Goal: Find specific page/section: Find specific page/section

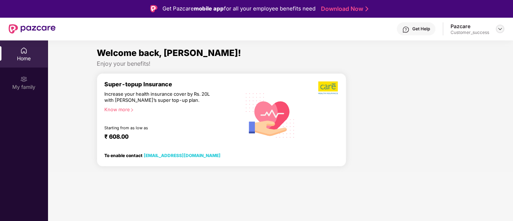
click at [501, 28] on img at bounding box center [500, 29] width 6 height 6
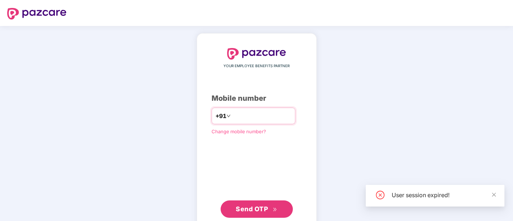
click at [291, 116] on input "number" at bounding box center [261, 116] width 59 height 12
type input "**********"
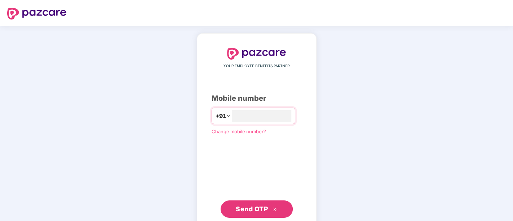
click at [256, 205] on span "Send OTP" at bounding box center [252, 209] width 32 height 8
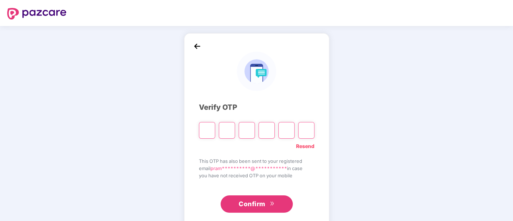
click at [163, 120] on div "**********" at bounding box center [256, 130] width 513 height 209
paste input "*"
type input "*"
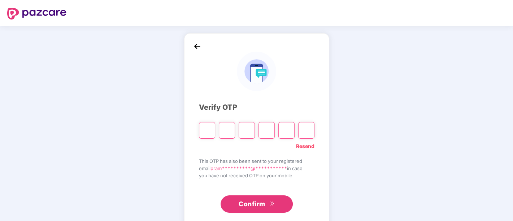
type input "*"
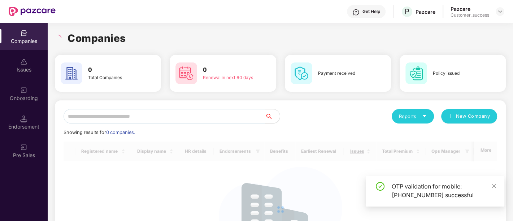
scroll to position [70, 0]
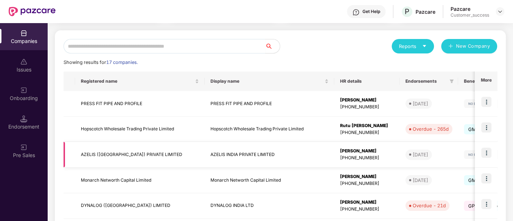
click at [482, 153] on img at bounding box center [486, 153] width 10 height 10
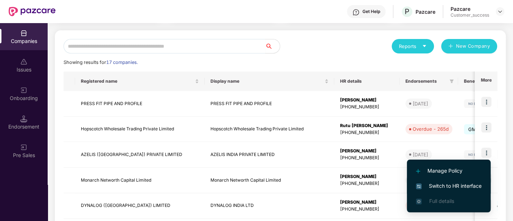
click at [435, 185] on span "Switch to HR interface" at bounding box center [449, 186] width 66 height 8
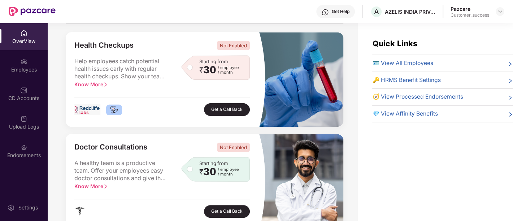
scroll to position [0, 0]
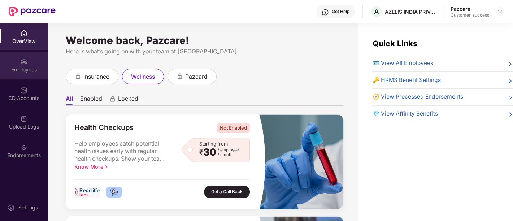
click at [22, 74] on div "Employees" at bounding box center [24, 65] width 48 height 27
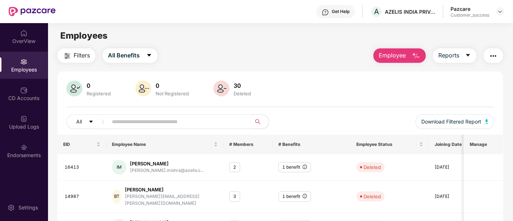
scroll to position [0, 0]
click at [222, 88] on img at bounding box center [221, 88] width 16 height 16
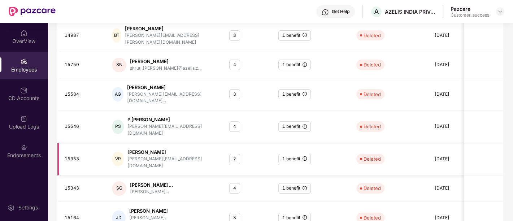
scroll to position [221, 0]
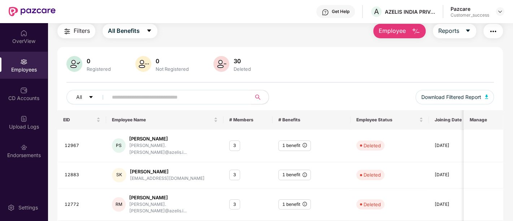
scroll to position [0, 0]
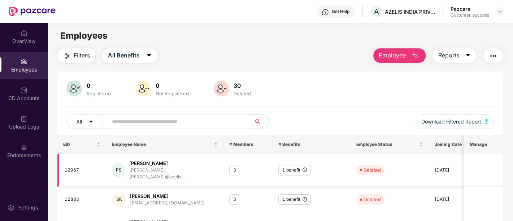
click at [151, 165] on div "[PERSON_NAME]" at bounding box center [173, 163] width 88 height 7
click at [398, 172] on td "Deleted" at bounding box center [390, 170] width 78 height 33
click at [152, 120] on input "text" at bounding box center [177, 121] width 130 height 11
click at [247, 41] on div "Employees" at bounding box center [280, 36] width 465 height 14
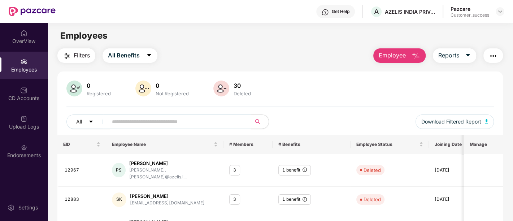
click at [18, 46] on div "OverView" at bounding box center [24, 36] width 48 height 27
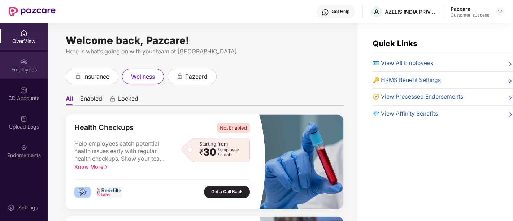
click at [21, 72] on div "Employees" at bounding box center [24, 69] width 48 height 7
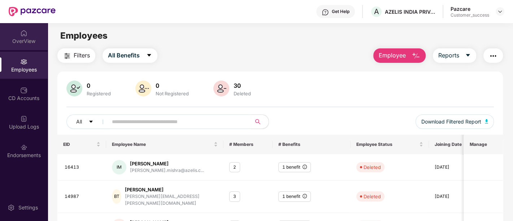
click at [23, 47] on div "OverView" at bounding box center [24, 36] width 48 height 27
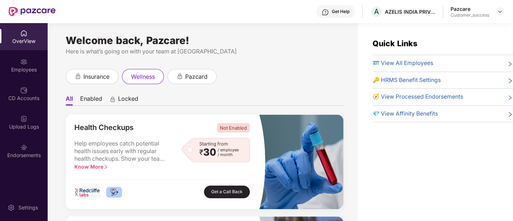
click at [277, 79] on div "insurance wellness pazcard" at bounding box center [205, 76] width 278 height 15
click at [31, 72] on div "Employees" at bounding box center [24, 69] width 48 height 7
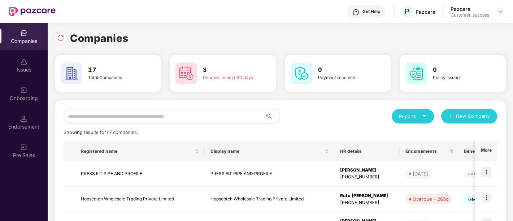
click at [29, 81] on div "Onboarding" at bounding box center [24, 93] width 48 height 27
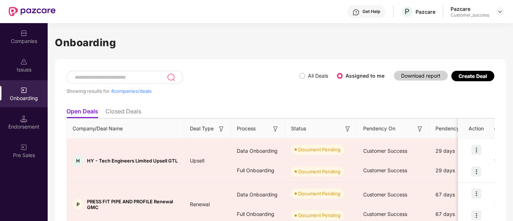
click at [28, 36] on div "Companies" at bounding box center [24, 36] width 48 height 27
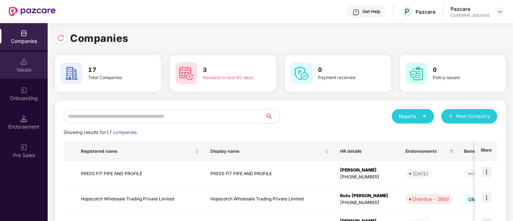
click at [28, 66] on div "Issues" at bounding box center [24, 69] width 48 height 7
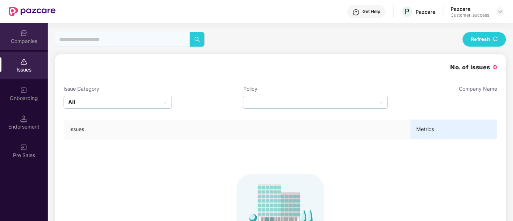
click at [39, 39] on div "Companies" at bounding box center [24, 41] width 48 height 7
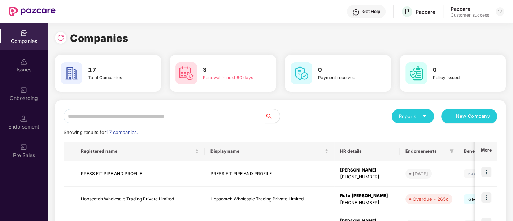
click at [167, 33] on div "Companies" at bounding box center [280, 38] width 451 height 16
click at [65, 36] on div at bounding box center [61, 38] width 12 height 12
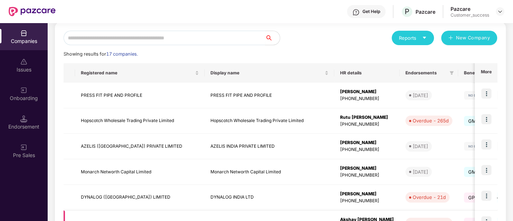
scroll to position [77, 0]
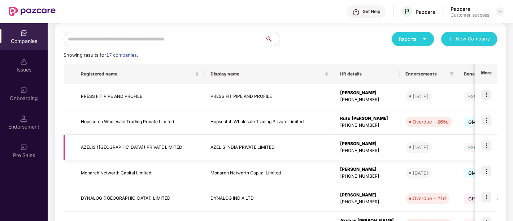
click at [173, 153] on td "AZELIS ([GEOGRAPHIC_DATA]) PRIVATE LIMITED" at bounding box center [140, 148] width 130 height 26
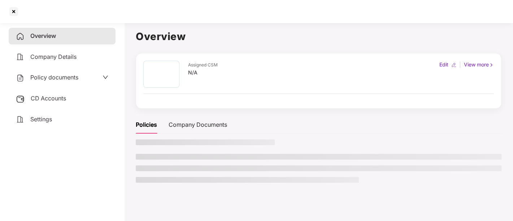
click at [173, 154] on li at bounding box center [319, 157] width 366 height 6
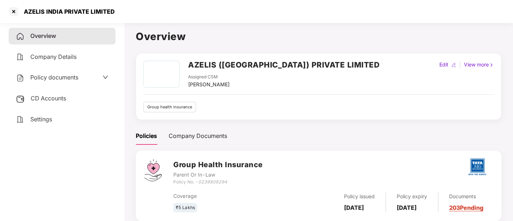
scroll to position [20, 0]
